Goal: Task Accomplishment & Management: Complete application form

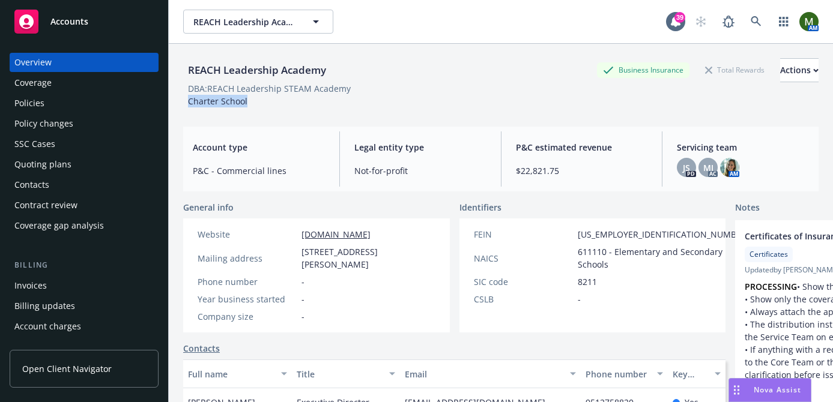
click at [98, 102] on div "Policies" at bounding box center [83, 103] width 139 height 19
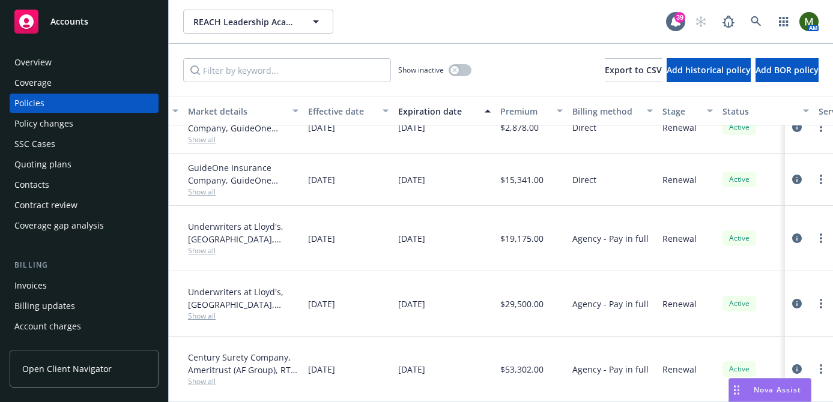
scroll to position [220, 0]
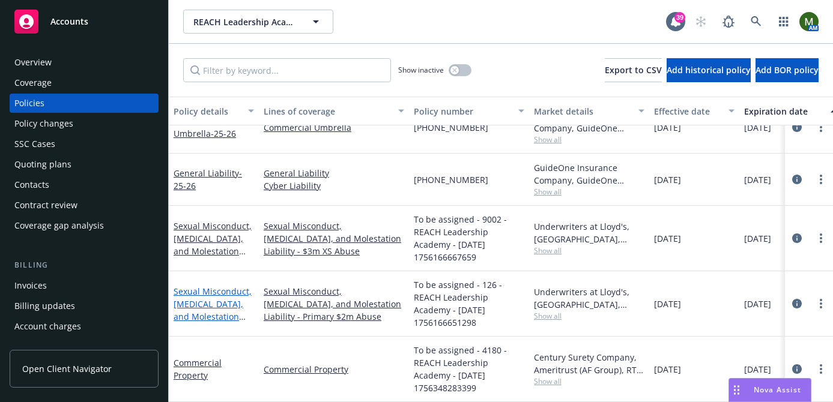
click at [231, 295] on link "Sexual Misconduct, [MEDICAL_DATA], and Molestation Liability" at bounding box center [212, 310] width 78 height 49
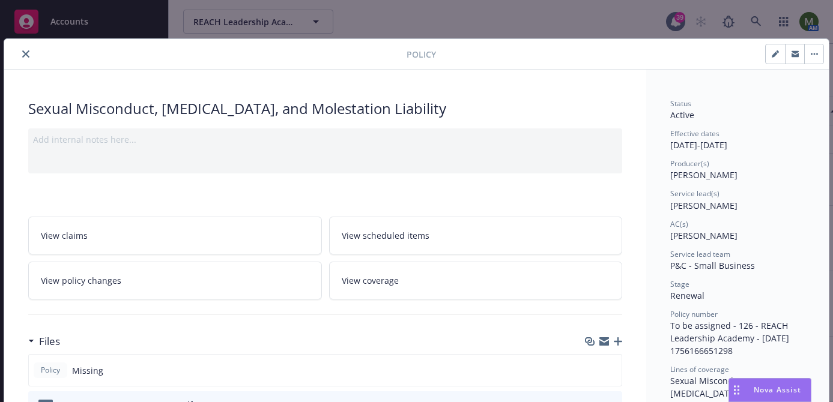
scroll to position [11, 0]
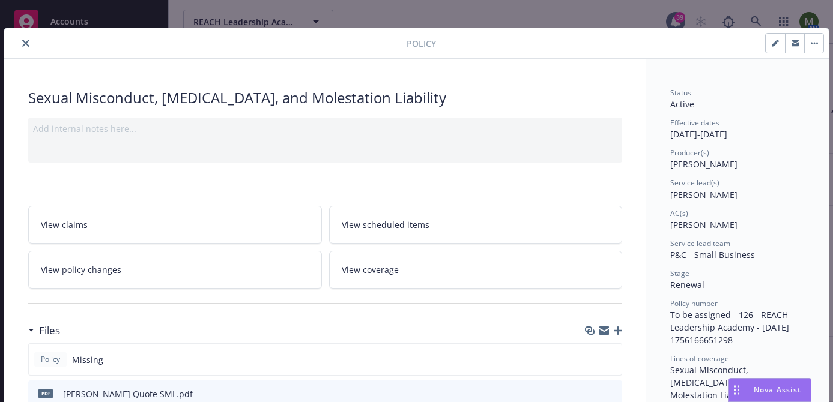
click at [775, 37] on button "button" at bounding box center [774, 43] width 19 height 19
select select "RENEWAL"
select select "12"
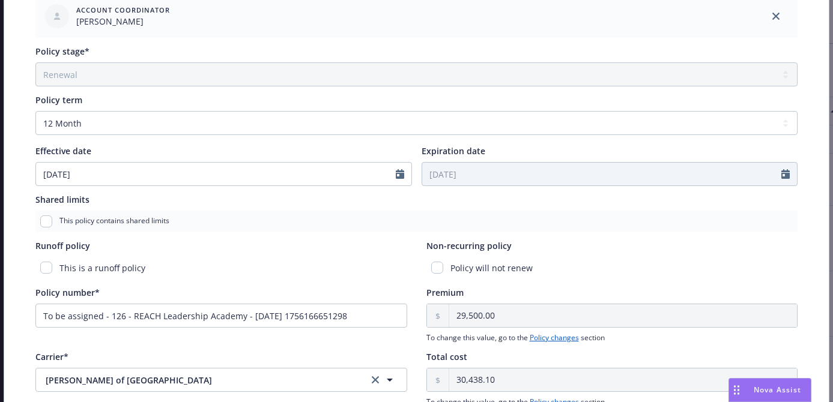
scroll to position [426, 0]
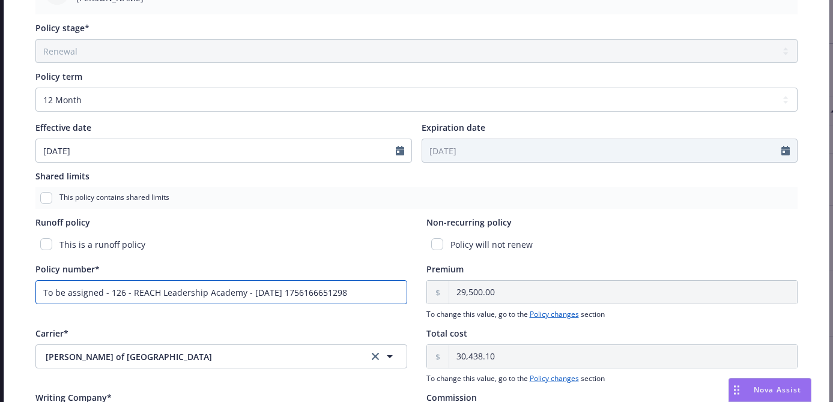
click at [304, 285] on input "To be assigned - 126 - REACH Leadership Academy - [DATE] 1756166651298" at bounding box center [221, 292] width 372 height 24
paste input "B0621PREAC002125"
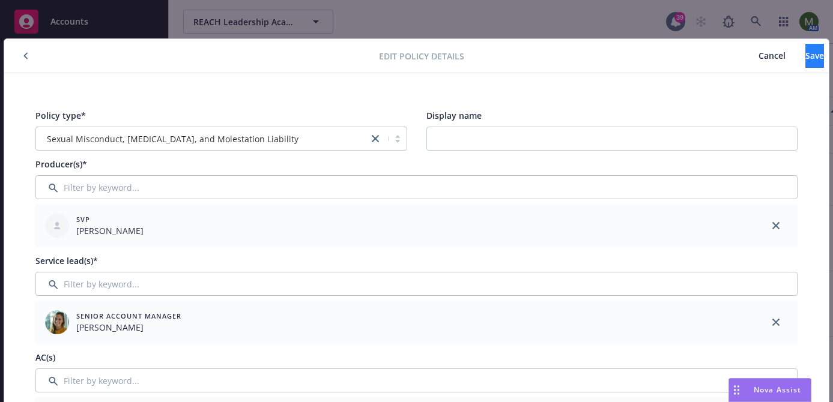
type input "B0621PREAC002125"
click at [805, 55] on span "Save" at bounding box center [814, 55] width 19 height 11
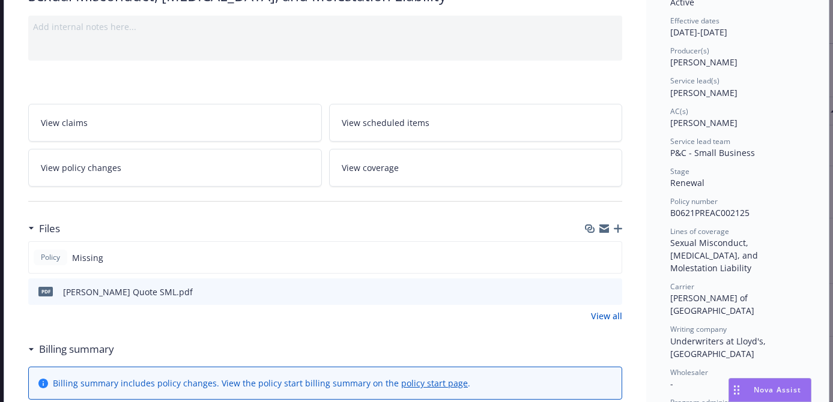
scroll to position [130, 0]
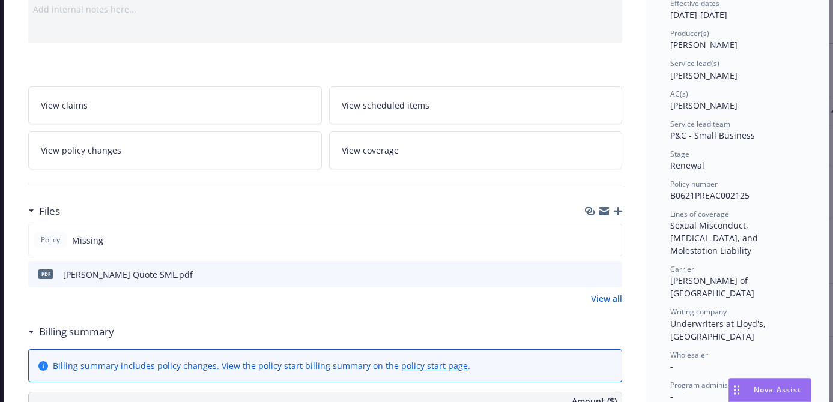
click at [619, 209] on icon "button" at bounding box center [617, 211] width 8 height 8
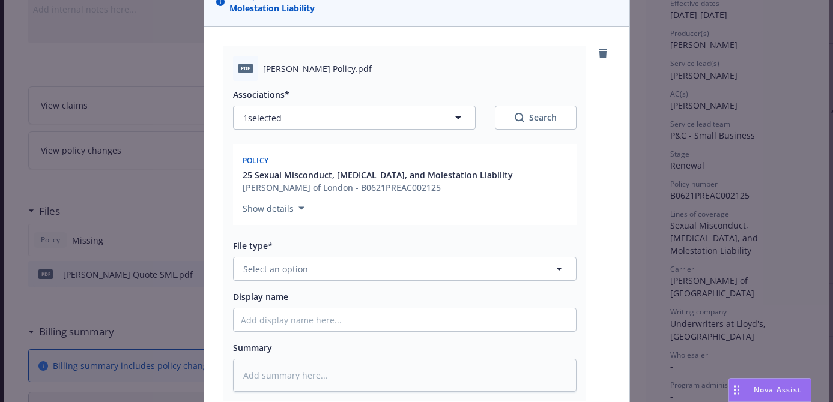
scroll to position [163, 0]
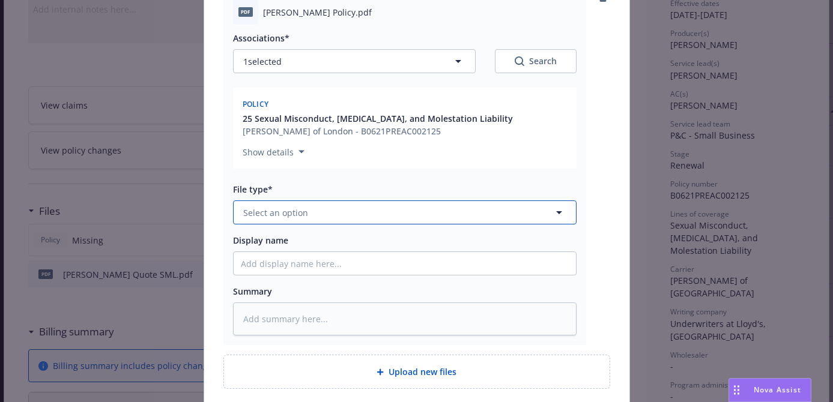
click at [423, 209] on button "Select an option" at bounding box center [404, 212] width 343 height 24
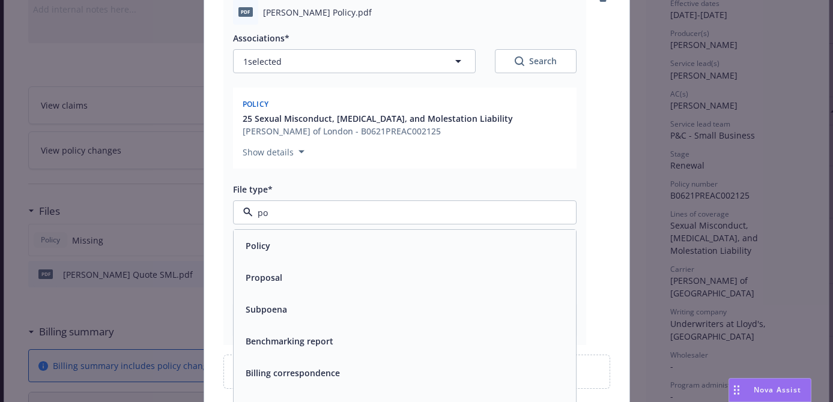
type input "pol"
click at [393, 243] on div "Policy" at bounding box center [405, 245] width 328 height 17
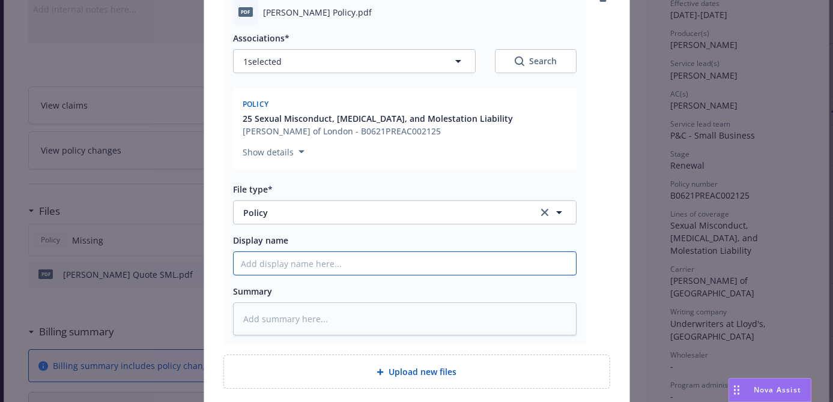
click at [385, 266] on input "Display name" at bounding box center [405, 263] width 342 height 23
type textarea "x"
type input "P"
type textarea "x"
type input "Pr"
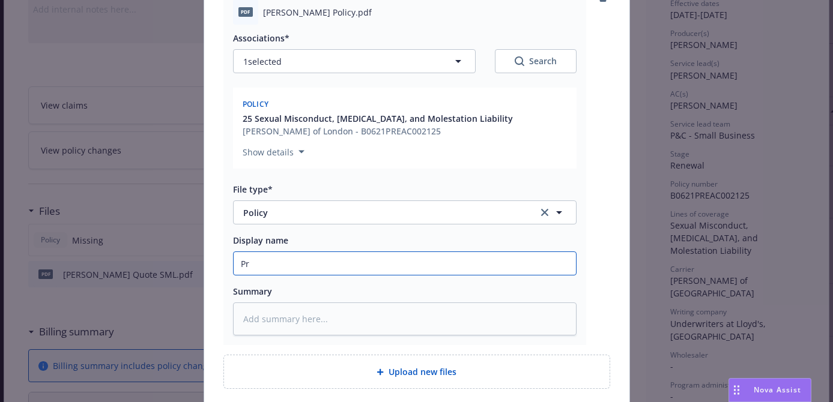
type textarea "x"
type input "Pri"
type textarea "x"
type input "Prim"
type textarea "x"
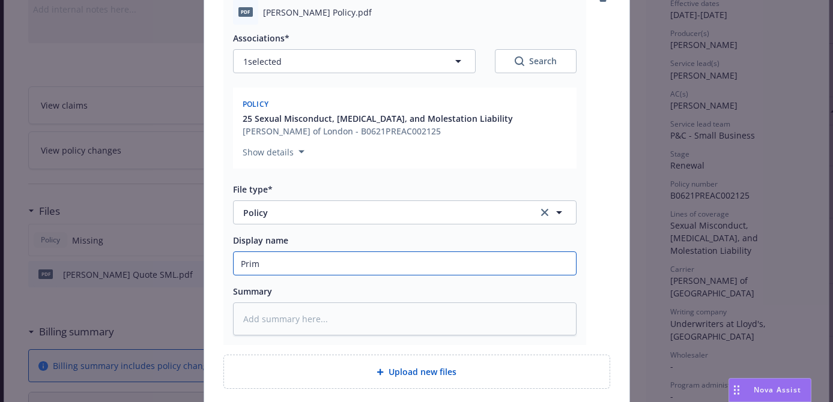
type input "Prima"
type textarea "x"
type input "Primar"
type textarea "x"
type input "Primary"
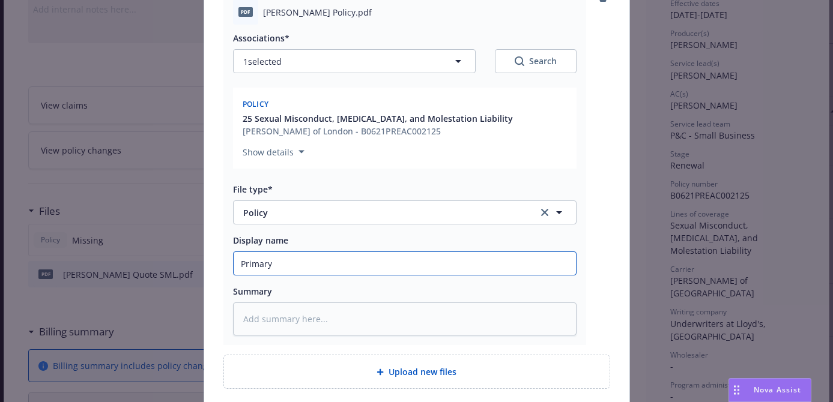
type textarea "x"
type input "Primary"
type textarea "x"
type input "Primary $"
type textarea "x"
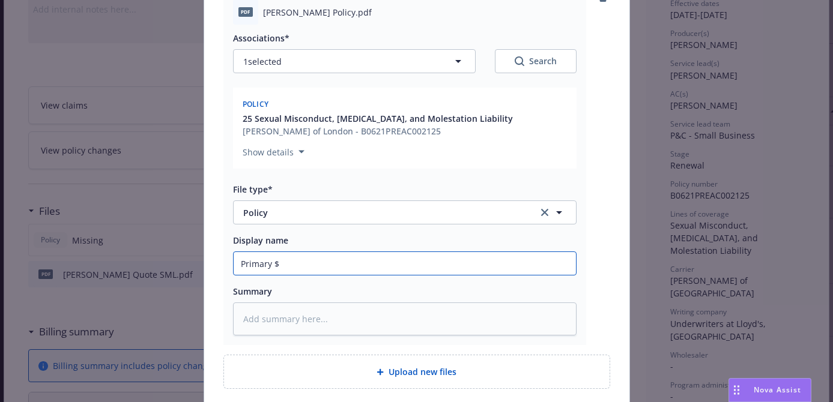
type input "Primary $2"
type textarea "x"
type input "Primary $2m"
type textarea "x"
type input "Primary $2m"
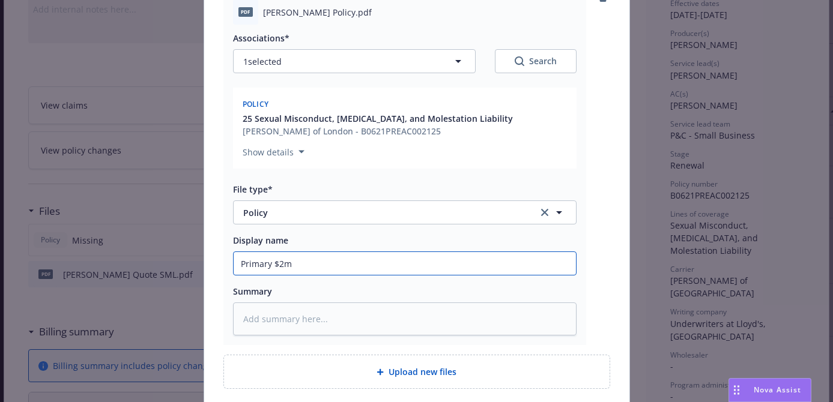
type textarea "x"
type input "Primary $2m A"
type textarea "x"
type input "Primary $2m Ab"
type textarea "x"
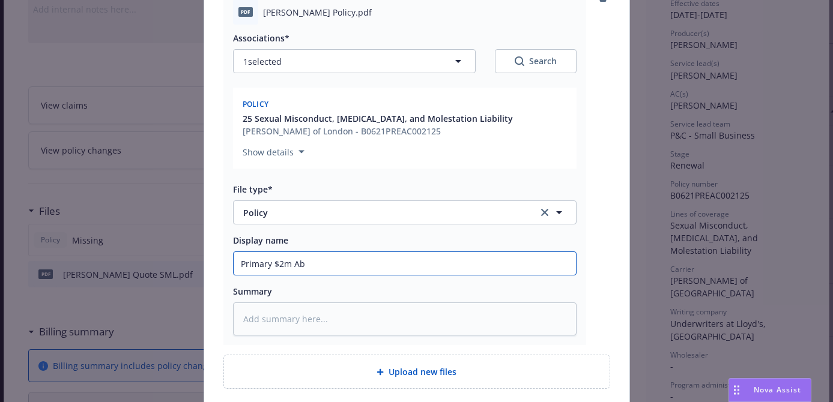
type input "Primary $2m Abu"
type textarea "x"
type input "Primary $2m Abus"
type textarea "x"
type input "Primary $2m Abuse"
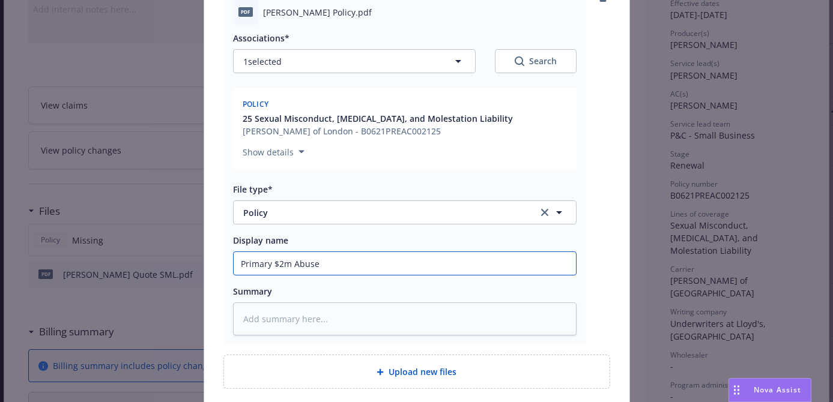
type textarea "x"
type input "Primary $2m Abuse"
type textarea "x"
type input "Primary $2m Abuse P"
type textarea "x"
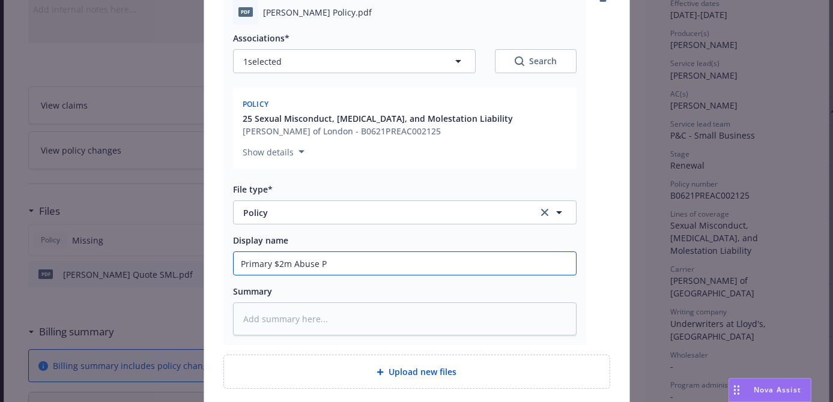
type input "Primary $2m Abuse Po"
type textarea "x"
type input "Primary $2m Abuse Pol"
type textarea "x"
type input "Primary $2m Abuse Poli"
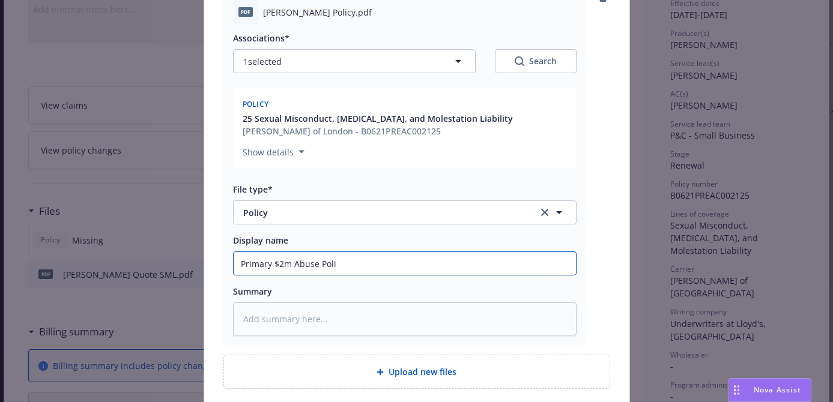
type textarea "x"
type input "Primary $2m Abuse Polic"
type textarea "x"
type input "Primary $2m Abuse Policy"
type textarea "x"
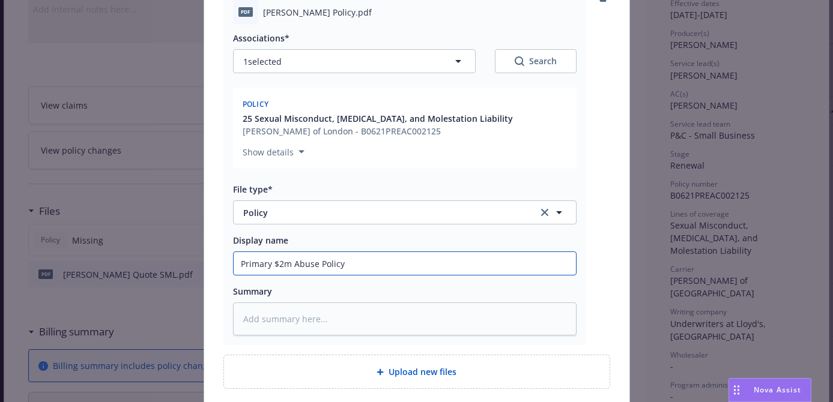
type input "Primary $2m Abuse Policy"
type textarea "x"
type input "Primary $2m Abuse Policy 2"
type textarea "x"
type input "Primary $2m Abuse Policy 25"
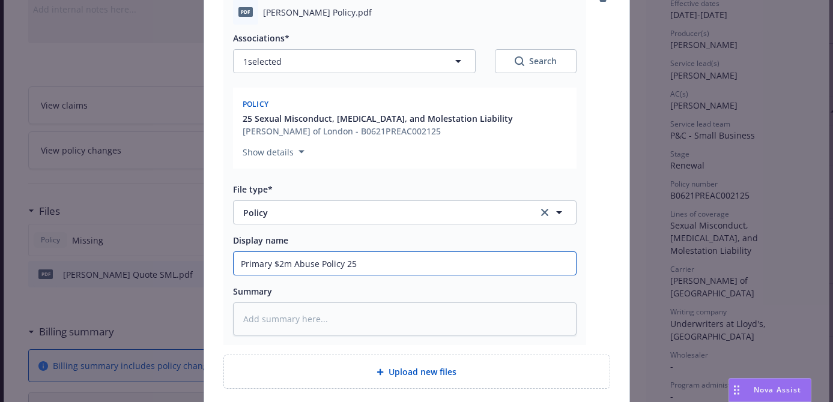
type textarea "x"
type input "Primary $2m Abuse Policy 25-2"
type textarea "x"
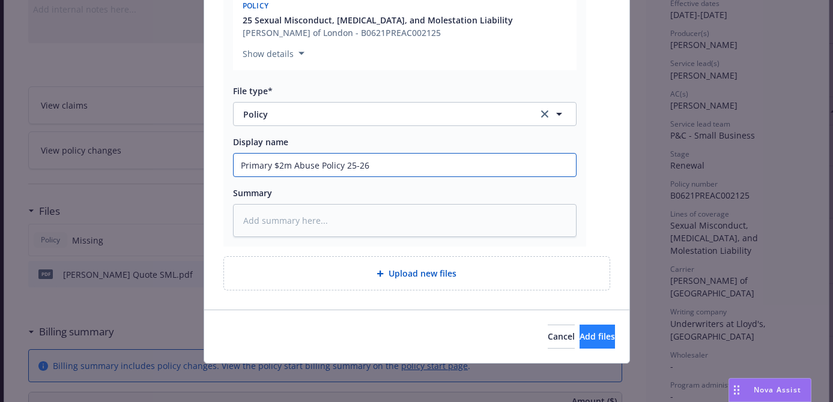
type input "Primary $2m Abuse Policy 25-26"
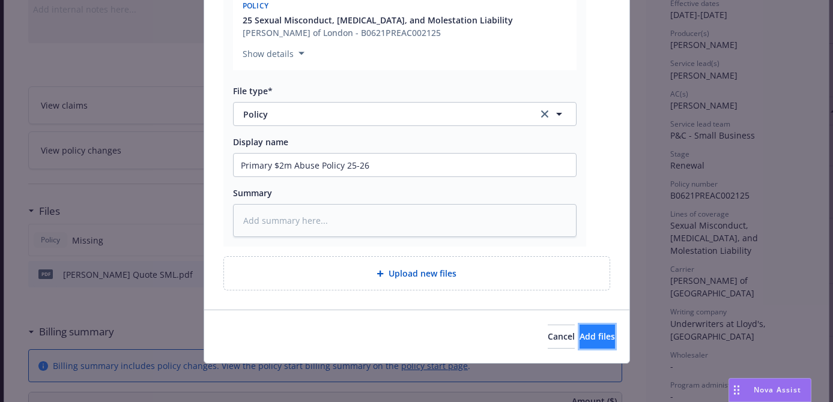
click at [579, 325] on button "Add files" at bounding box center [596, 337] width 35 height 24
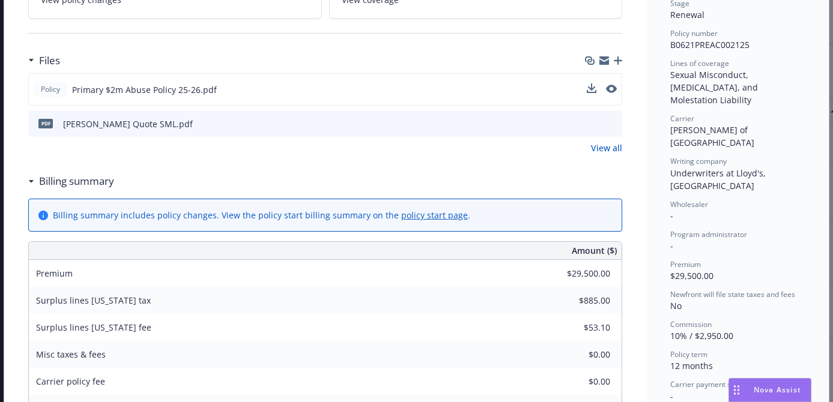
scroll to position [0, 0]
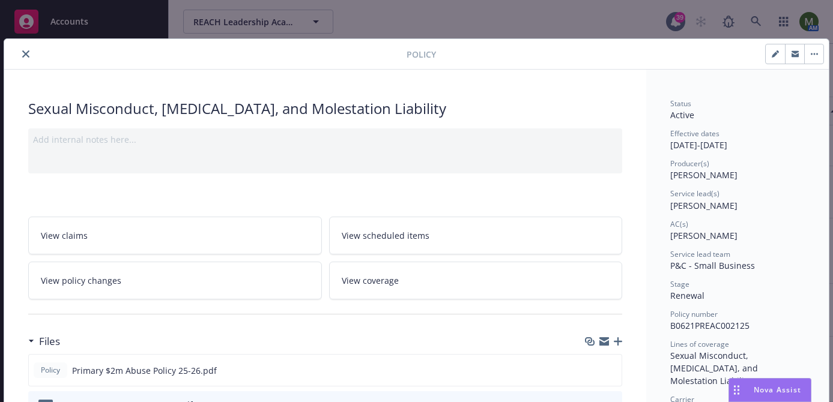
click at [31, 53] on button "close" at bounding box center [26, 54] width 14 height 14
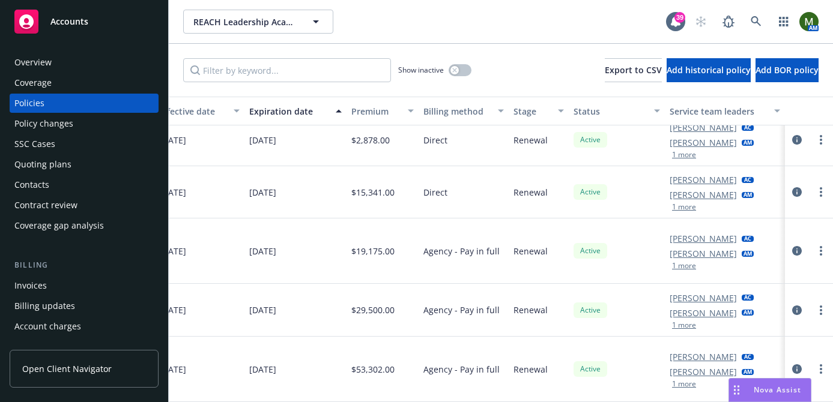
scroll to position [208, 0]
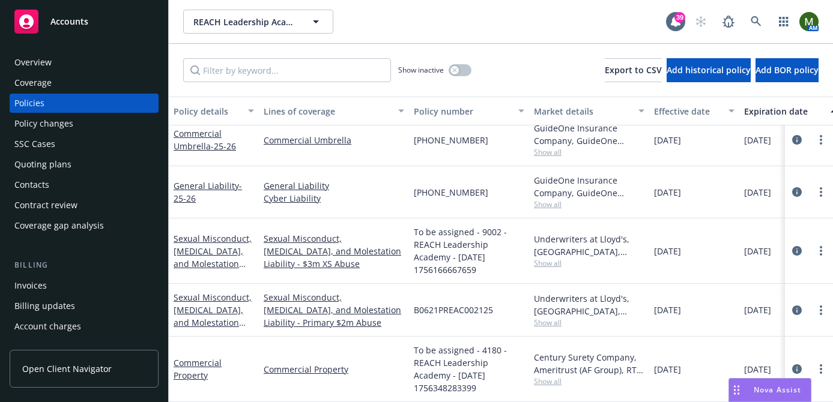
click at [31, 294] on div "Invoices" at bounding box center [30, 285] width 32 height 19
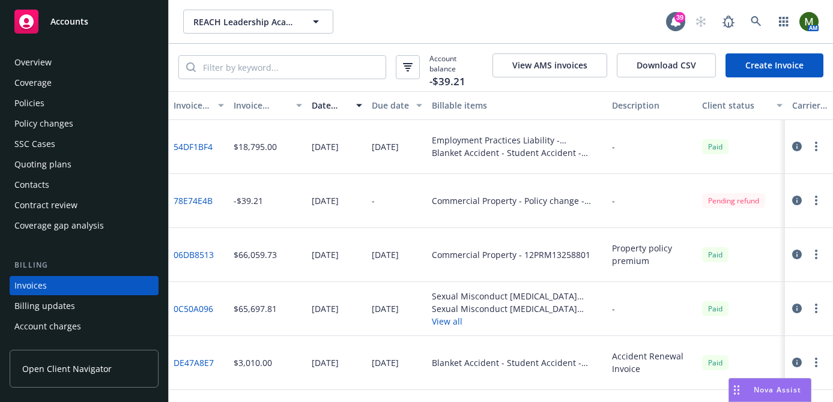
click at [49, 105] on div "Policies" at bounding box center [83, 103] width 139 height 19
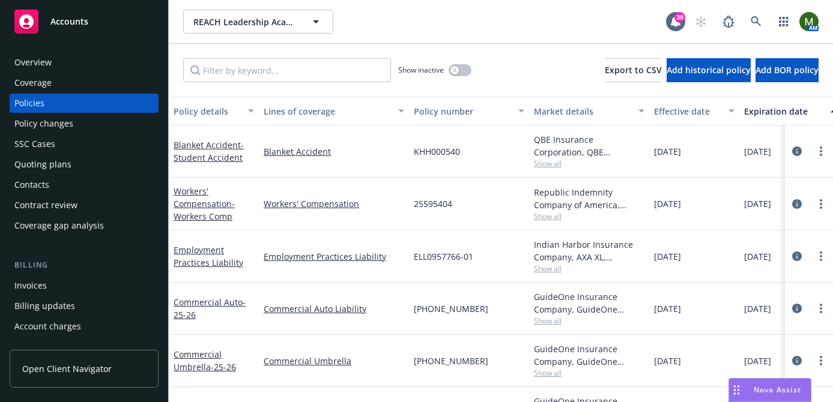
scroll to position [208, 0]
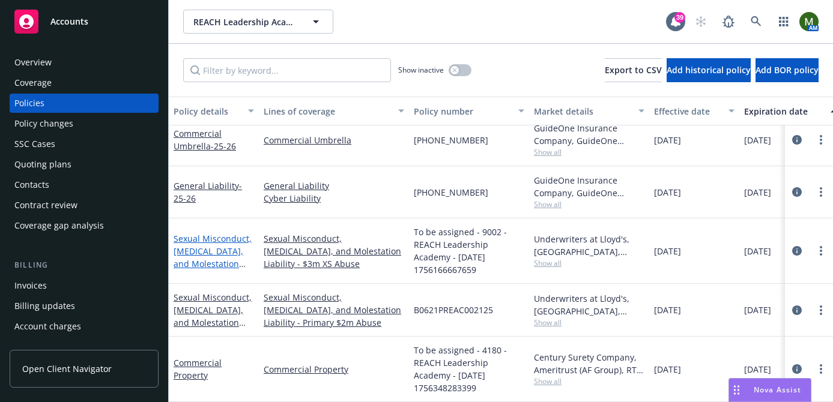
click at [200, 255] on link "Sexual Misconduct, [MEDICAL_DATA], and Molestation Liability" at bounding box center [212, 257] width 78 height 49
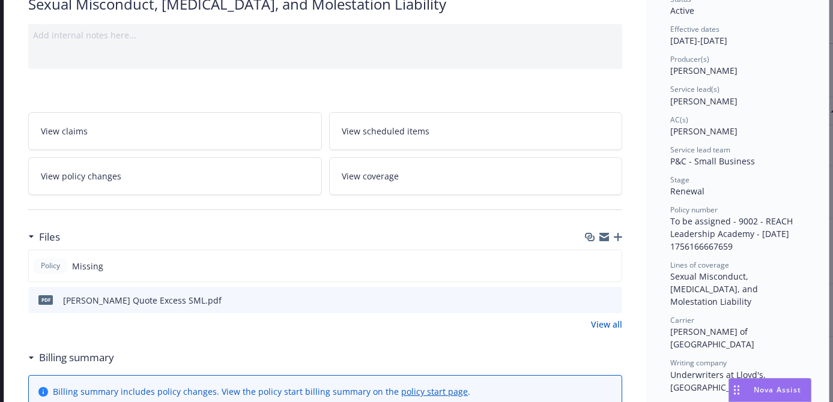
scroll to position [119, 0]
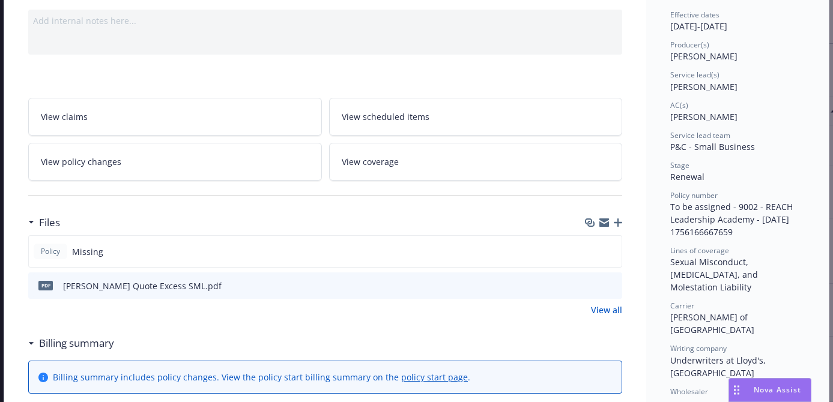
click at [616, 225] on icon "button" at bounding box center [617, 223] width 8 height 8
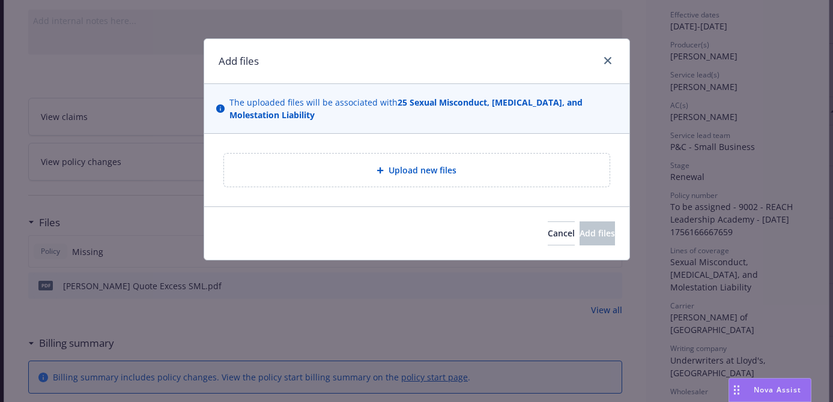
type textarea "x"
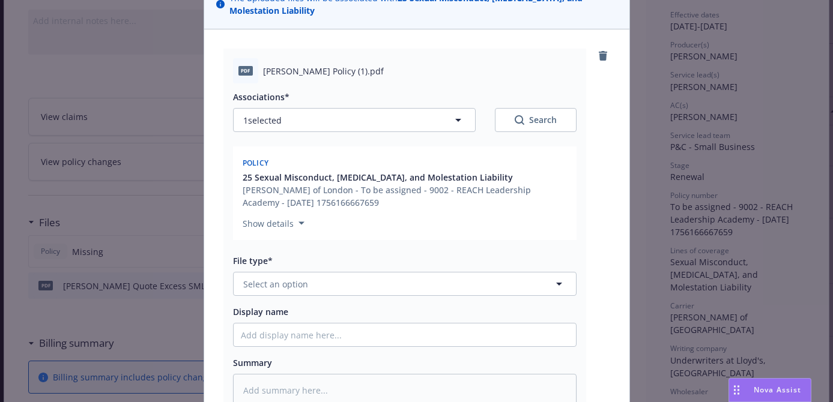
scroll to position [231, 0]
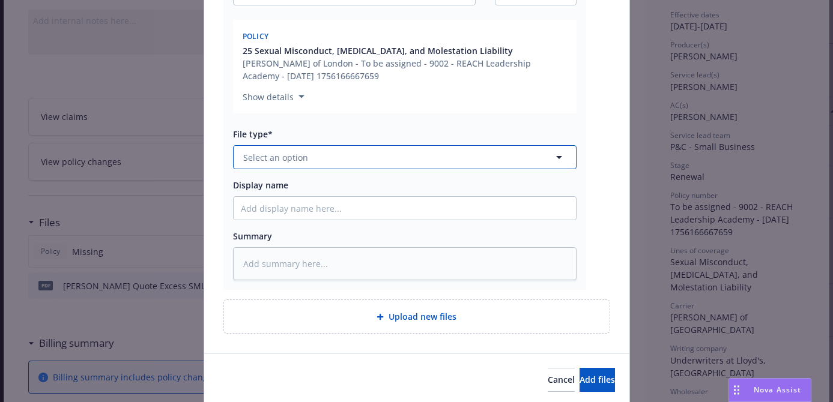
click at [423, 156] on button "Select an option" at bounding box center [404, 157] width 343 height 24
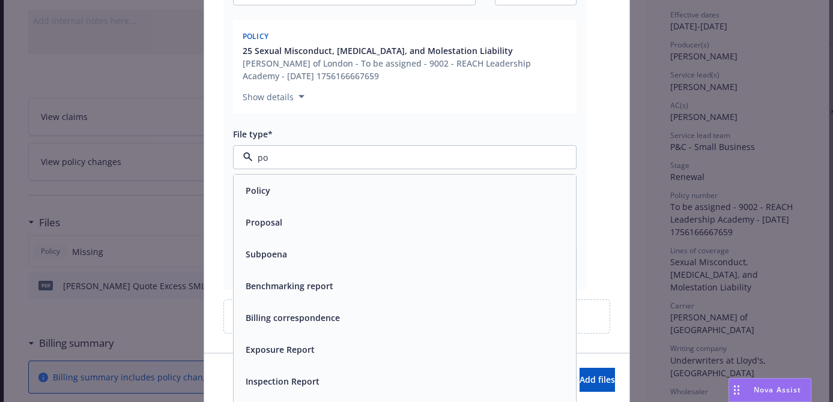
type input "pol"
click at [400, 185] on div "Policy" at bounding box center [405, 190] width 328 height 17
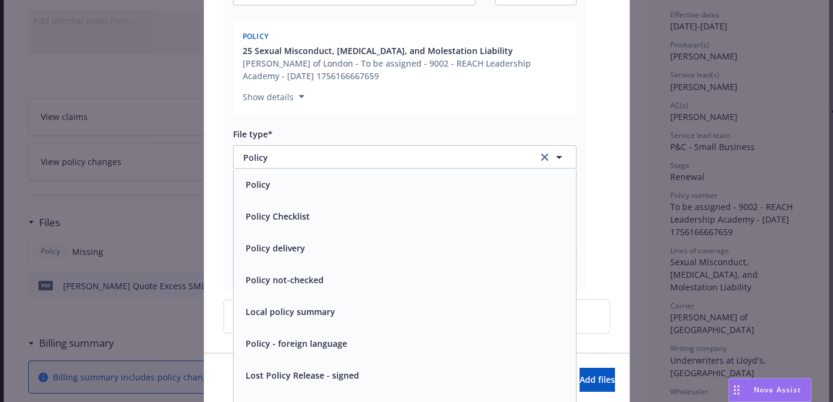
click at [390, 220] on div at bounding box center [404, 208] width 343 height 24
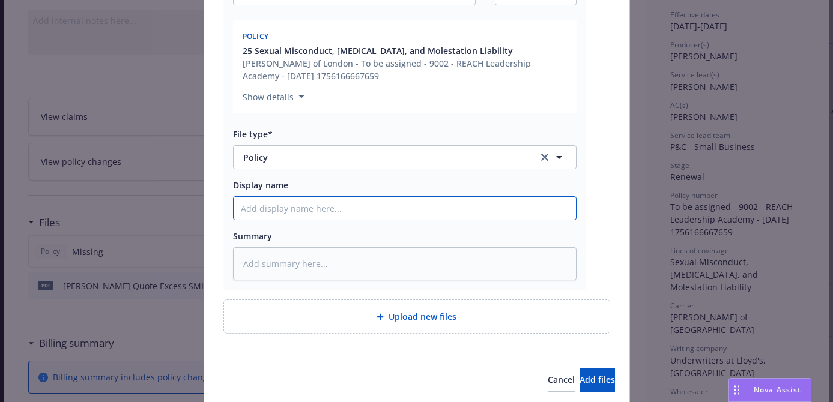
click at [388, 212] on input "Display name" at bounding box center [405, 208] width 342 height 23
type textarea "x"
type input "E"
type textarea "x"
type input "Ex"
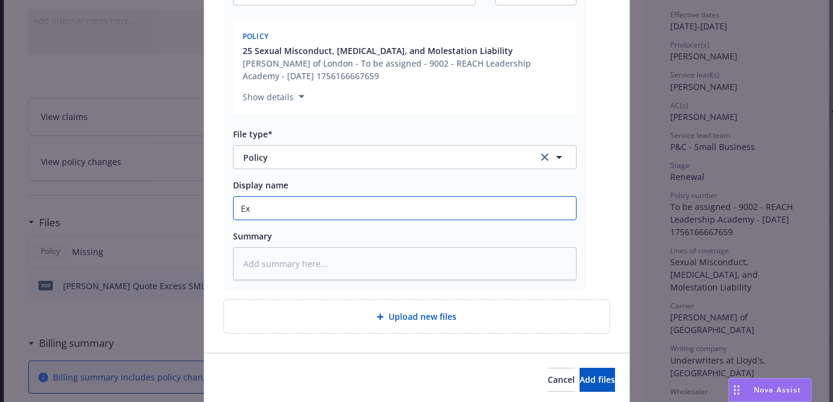
type textarea "x"
type input "Exce"
type textarea "x"
type input "Exces"
type textarea "x"
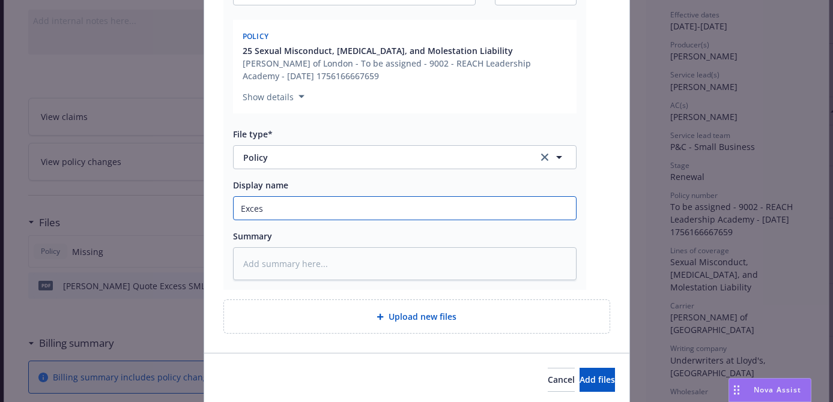
type input "Excess"
type textarea "x"
type input "Excess"
type textarea "x"
type input "Excess P"
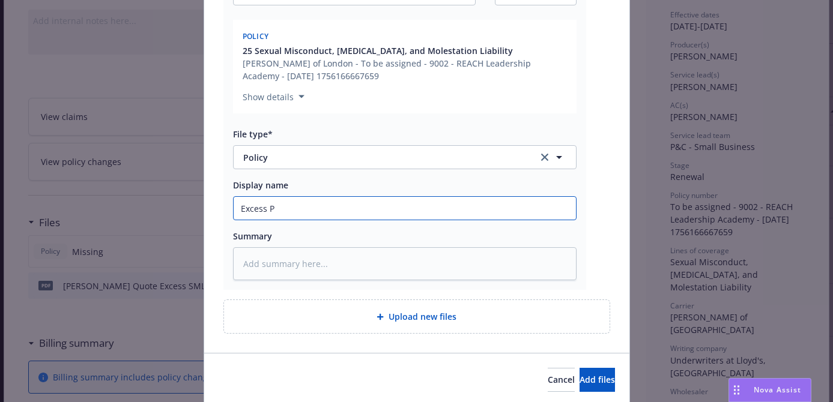
type textarea "x"
type input "Excess Po"
type textarea "x"
type input "Excess Pol"
type textarea "x"
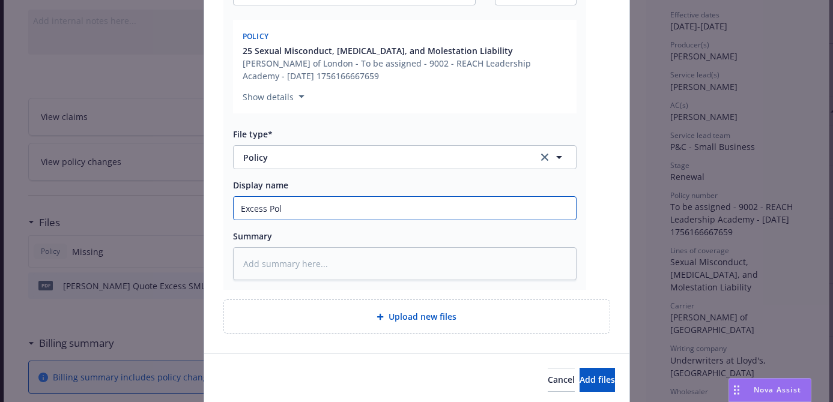
type input "Excess Poli"
type textarea "x"
type input "Excess Polic"
type textarea "x"
type input "Excess Policy"
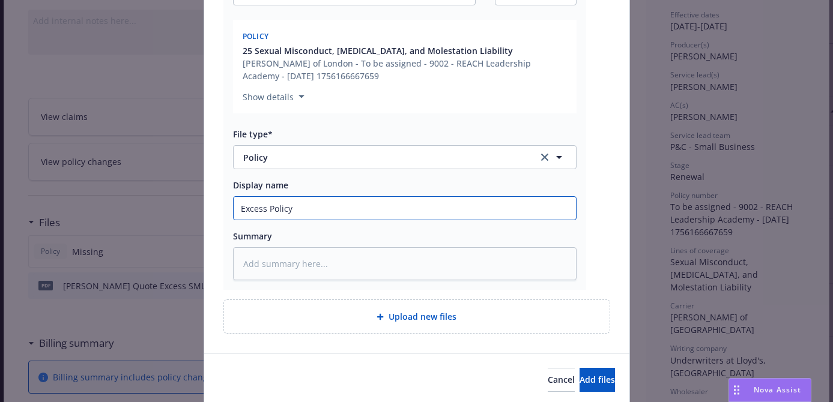
type textarea "x"
type input "Excess Policy"
type textarea "x"
type input "Excess Policy #"
paste input "B0621PREAC002225"
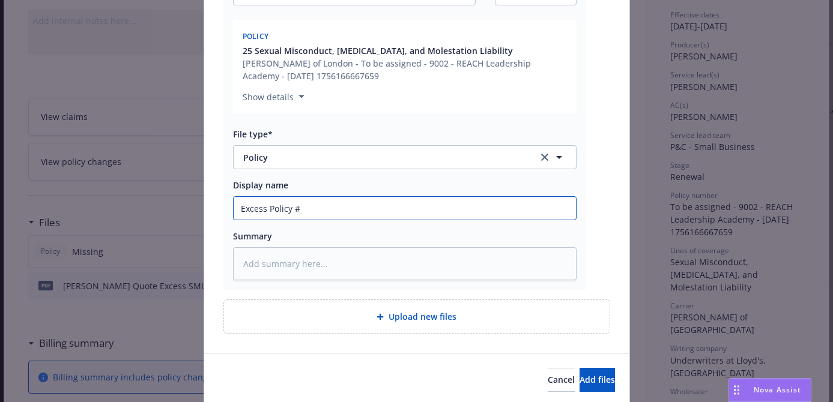
type textarea "x"
type input "Excess Policy #B0621PREAC002225"
type textarea "x"
type input "Excess Policy #B0621PREAC002225"
type textarea "x"
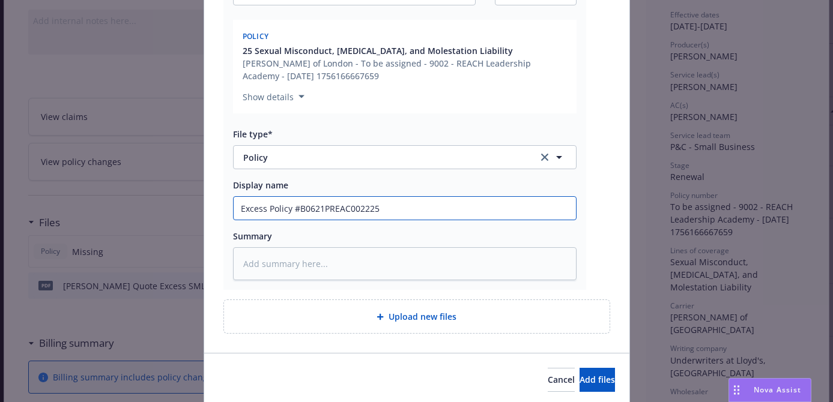
type input "Excess Policy #B0621PREAC002225 2"
type textarea "x"
type input "Excess Policy #B0621PREAC002225 25"
type textarea "x"
type input "Excess Policy #B0621PREAC002225 25-"
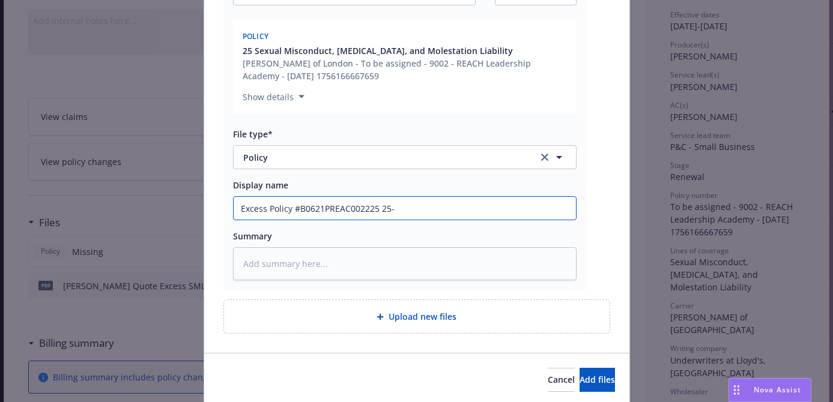
type textarea "x"
type input "Excess Policy #B0621PREAC002225 25-2"
type textarea "x"
type input "Excess Policy #B0621PREAC002225 25-26"
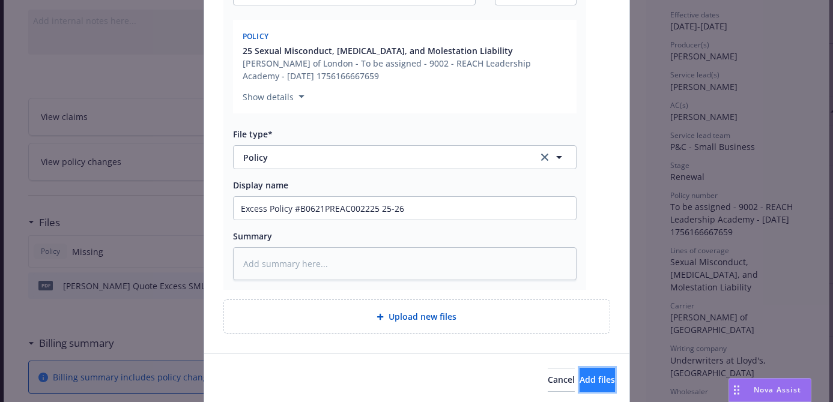
click at [579, 374] on button "Add files" at bounding box center [596, 380] width 35 height 24
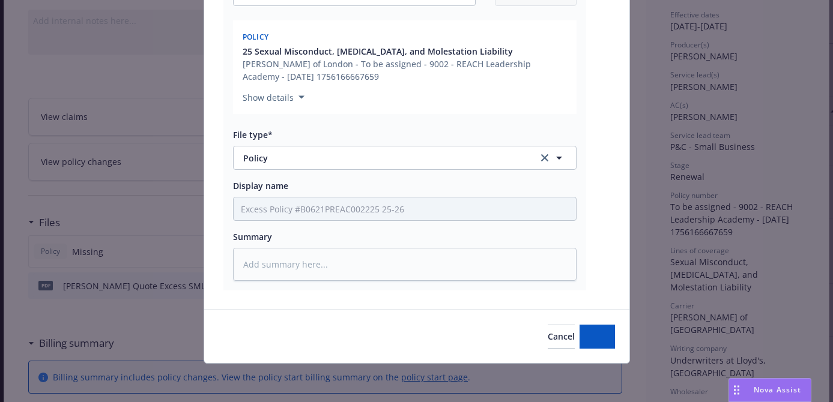
type textarea "x"
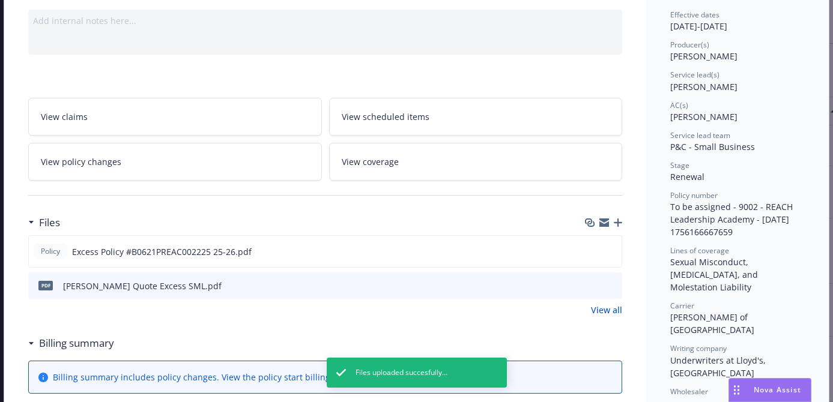
scroll to position [0, 0]
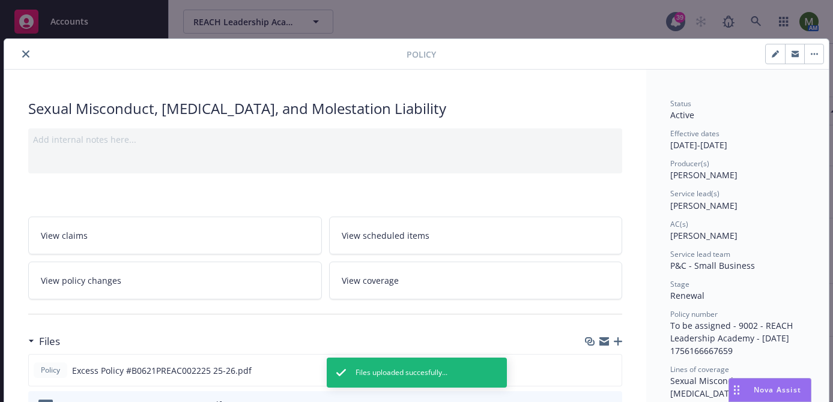
click at [773, 53] on icon "button" at bounding box center [774, 53] width 7 height 7
select select "RENEWAL"
select select "12"
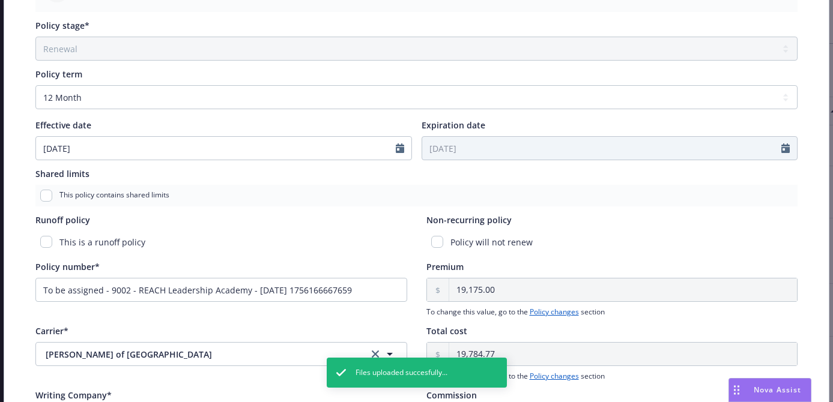
scroll to position [429, 0]
click at [309, 294] on input "To be assigned - 9002 - REACH Leadership Academy - [DATE] 1756166667659" at bounding box center [221, 289] width 372 height 24
paste input "B0621PREAC002225"
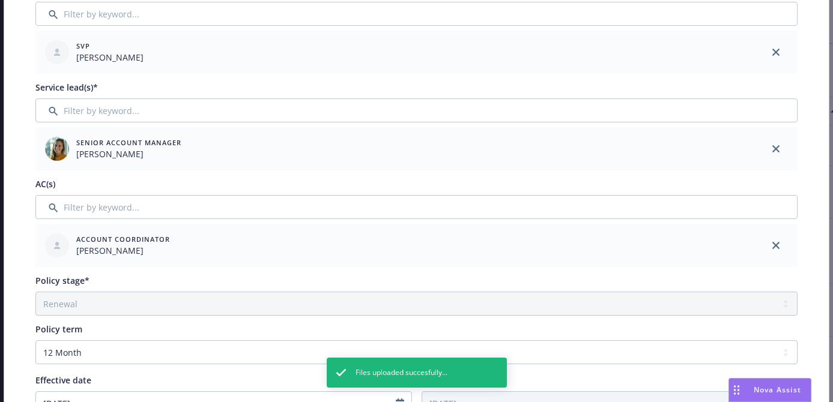
scroll to position [0, 0]
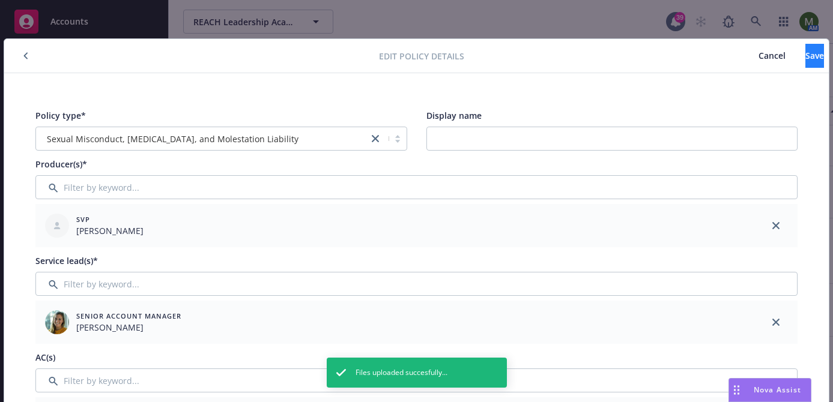
type input "B0621PREAC002225"
click at [805, 58] on button "Save" at bounding box center [814, 56] width 19 height 24
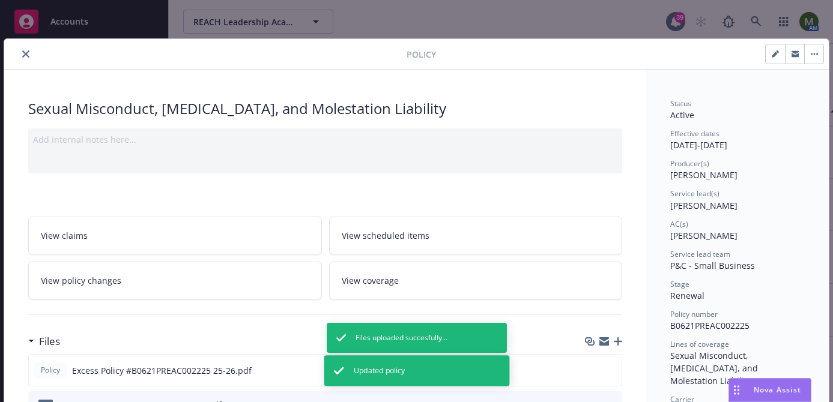
scroll to position [195, 0]
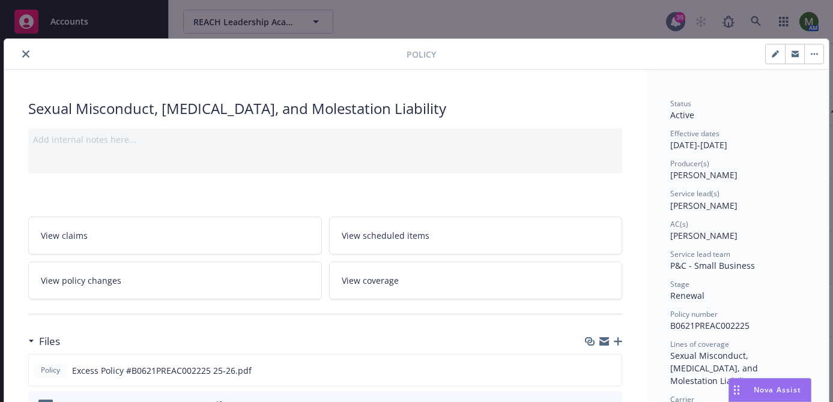
click at [26, 53] on icon "close" at bounding box center [25, 53] width 7 height 7
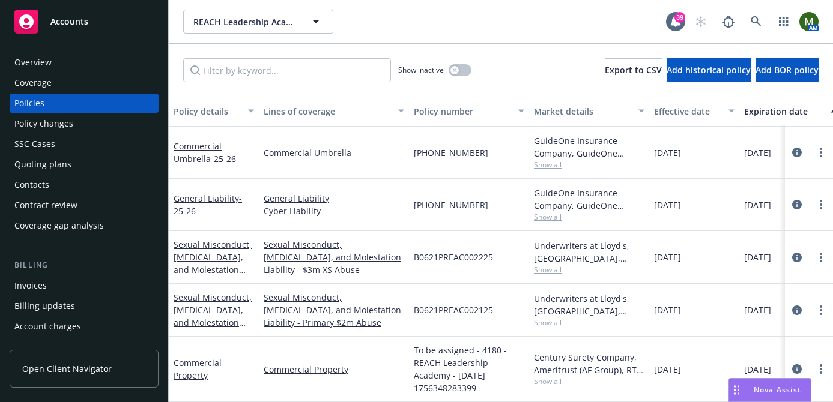
click at [35, 55] on div "Overview" at bounding box center [32, 62] width 37 height 19
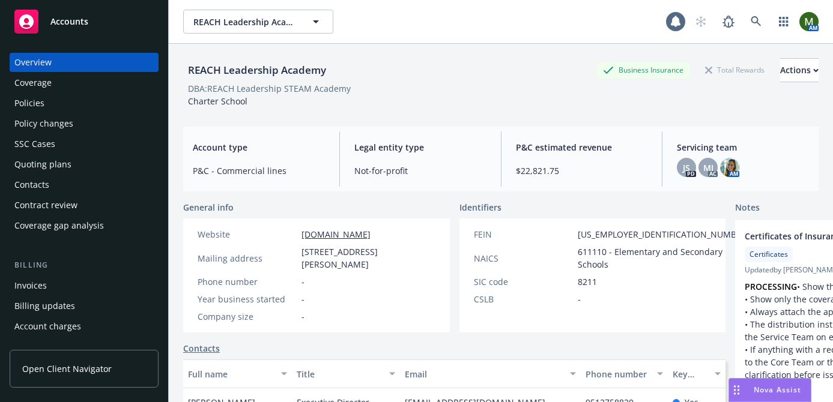
click at [273, 65] on div "REACH Leadership Academy" at bounding box center [257, 70] width 148 height 16
copy div "REACH Leadership Academy"
click at [79, 101] on div "Policies" at bounding box center [83, 103] width 139 height 19
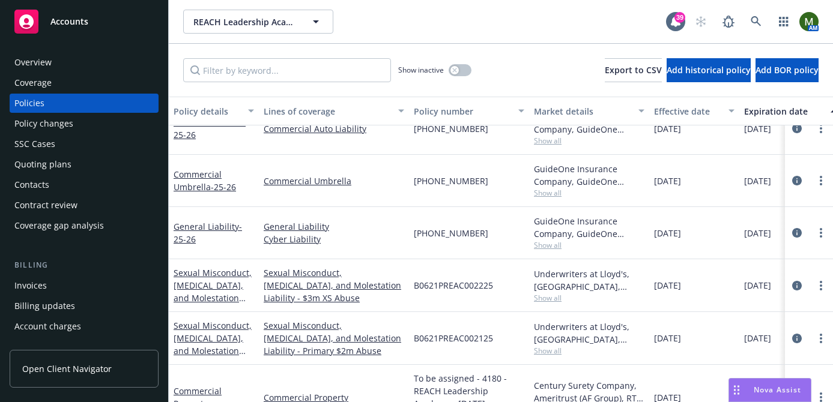
scroll to position [195, 0]
